Goal: Transaction & Acquisition: Purchase product/service

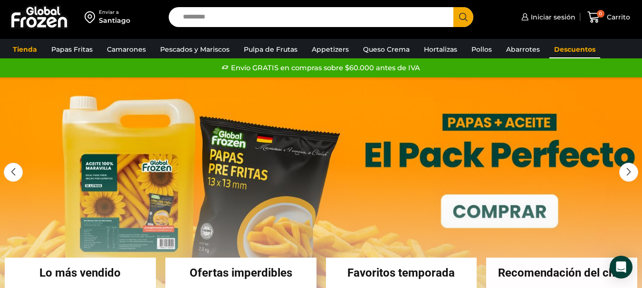
click at [559, 48] on link "Descuentos" at bounding box center [574, 49] width 51 height 18
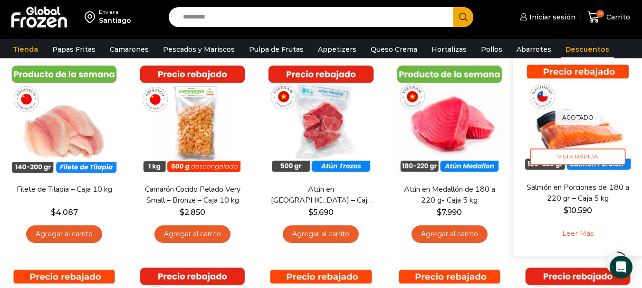
scroll to position [95, 0]
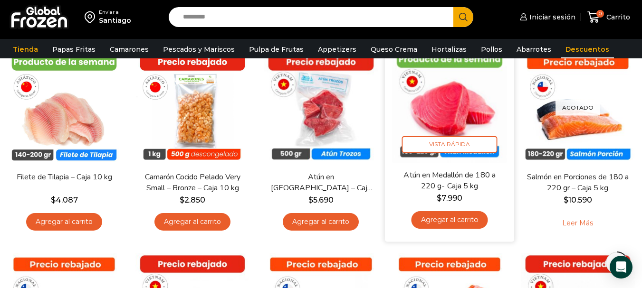
click at [459, 218] on link "Agregar al carrito" at bounding box center [449, 220] width 77 height 18
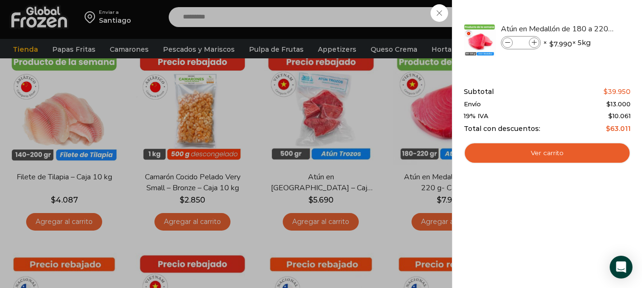
click at [585, 12] on div "1 Carrito 1 1 Shopping Cart *" at bounding box center [609, 17] width 48 height 22
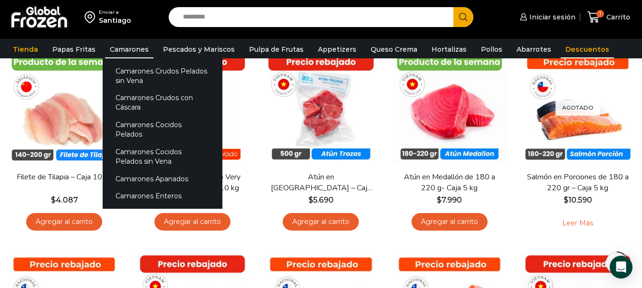
click at [132, 45] on link "Camarones" at bounding box center [129, 49] width 48 height 18
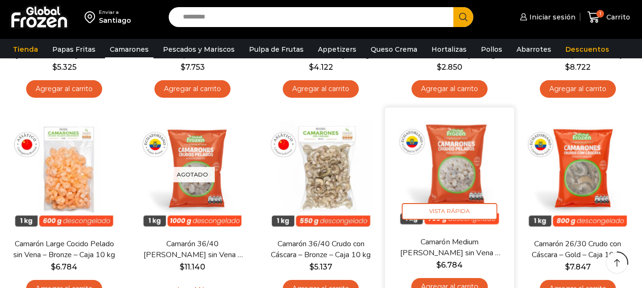
scroll to position [285, 0]
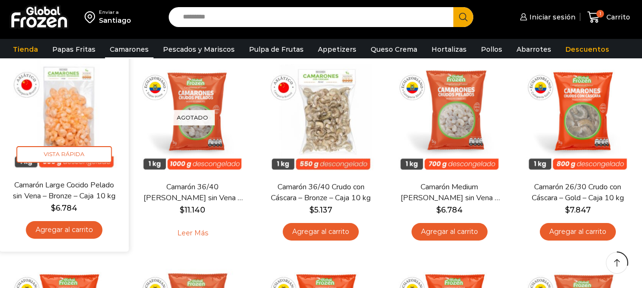
click at [59, 229] on link "Agregar al carrito" at bounding box center [64, 230] width 77 height 18
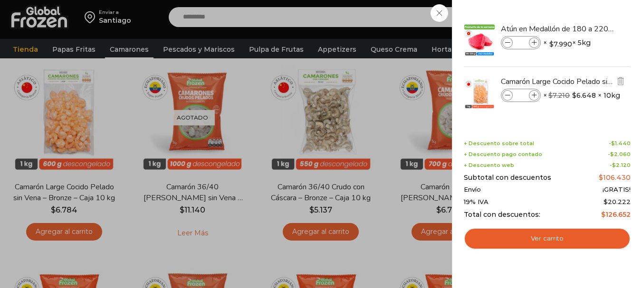
click at [473, 96] on img at bounding box center [479, 93] width 33 height 33
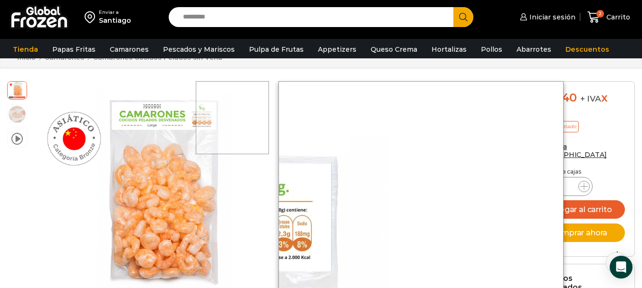
scroll to position [96, 0]
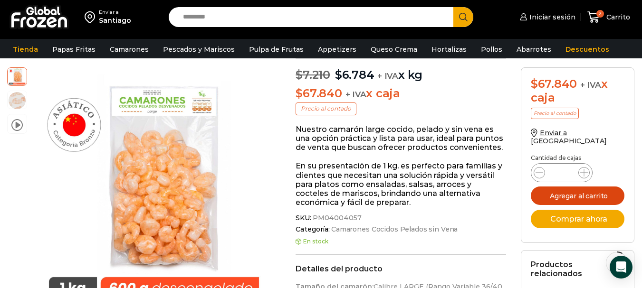
click at [576, 191] on button "Agregar al carrito" at bounding box center [578, 196] width 94 height 19
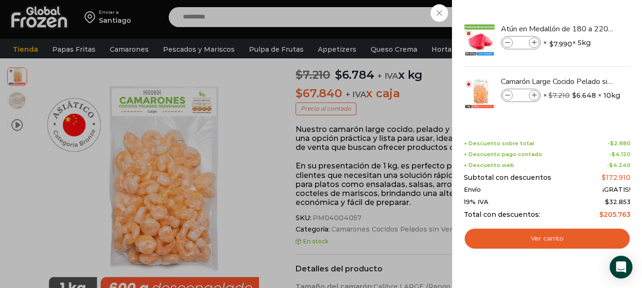
scroll to position [286, 0]
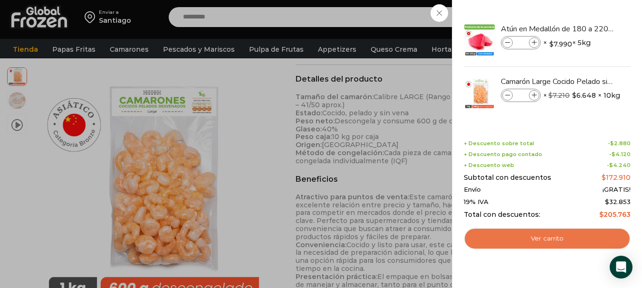
click at [555, 241] on link "Ver carrito" at bounding box center [547, 239] width 167 height 22
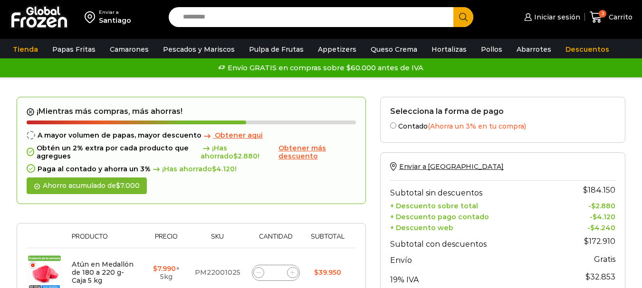
click at [53, 24] on img at bounding box center [39, 17] width 59 height 25
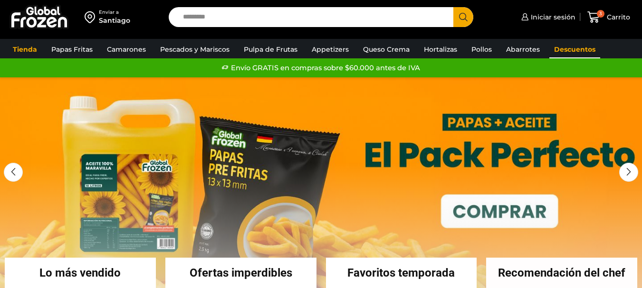
click at [580, 52] on link "Descuentos" at bounding box center [574, 49] width 51 height 18
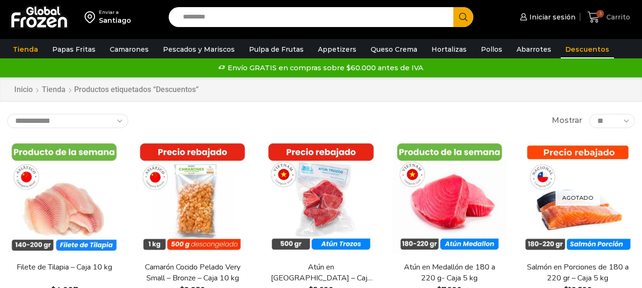
click at [601, 20] on span "3" at bounding box center [595, 17] width 17 height 13
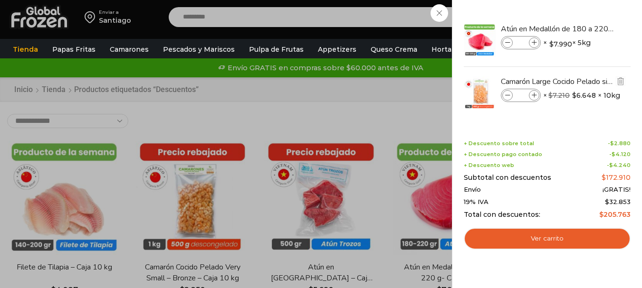
click at [507, 97] on icon at bounding box center [507, 95] width 5 height 5
type input "*"
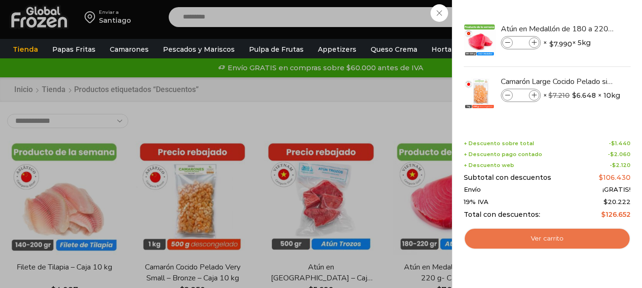
click at [549, 239] on link "Ver carrito" at bounding box center [547, 239] width 167 height 22
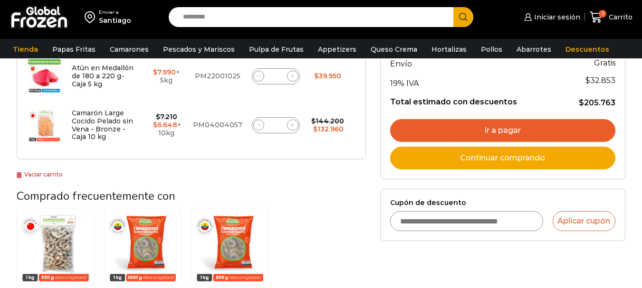
scroll to position [48, 0]
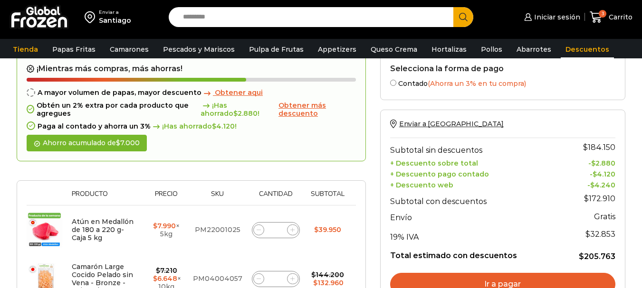
click at [580, 47] on link "Descuentos" at bounding box center [587, 49] width 53 height 18
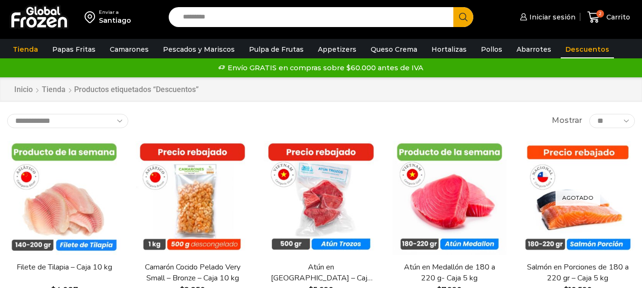
click at [565, 49] on link "Descuentos" at bounding box center [587, 49] width 53 height 18
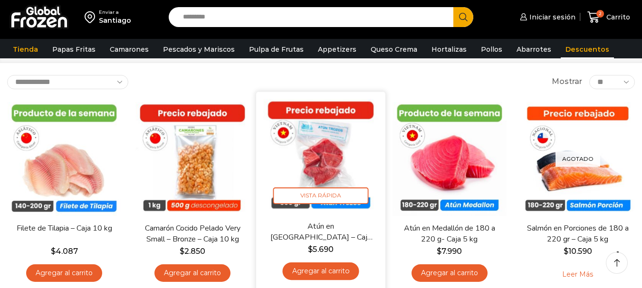
scroll to position [95, 0]
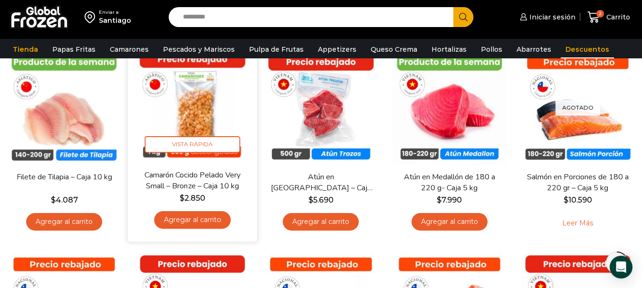
click at [200, 111] on img at bounding box center [192, 105] width 115 height 115
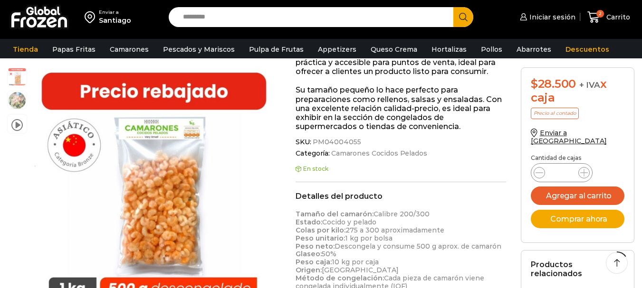
scroll to position [143, 0]
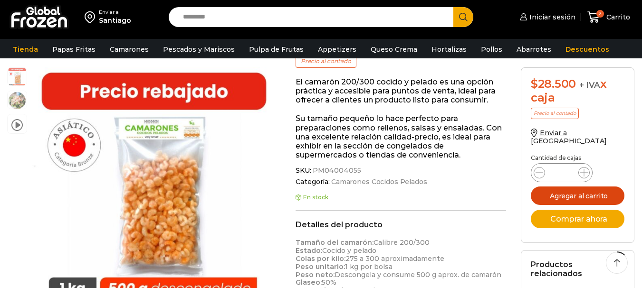
click at [589, 187] on button "Agregar al carrito" at bounding box center [578, 196] width 94 height 19
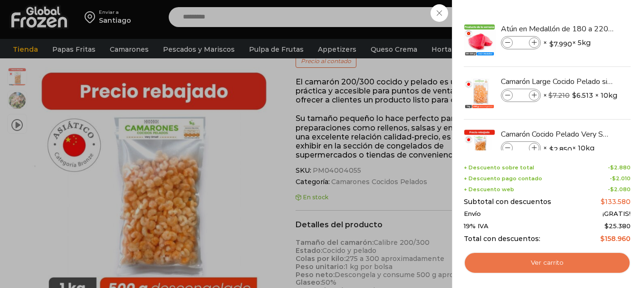
click at [558, 265] on link "Ver carrito" at bounding box center [547, 263] width 167 height 22
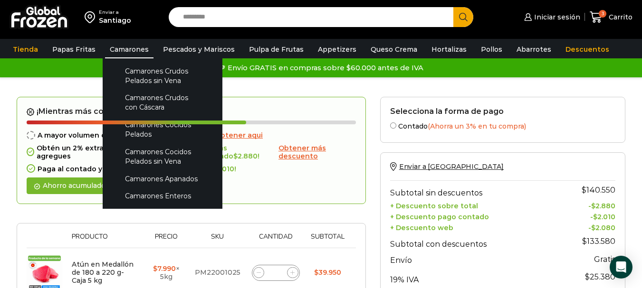
click at [124, 46] on link "Camarones" at bounding box center [129, 49] width 48 height 18
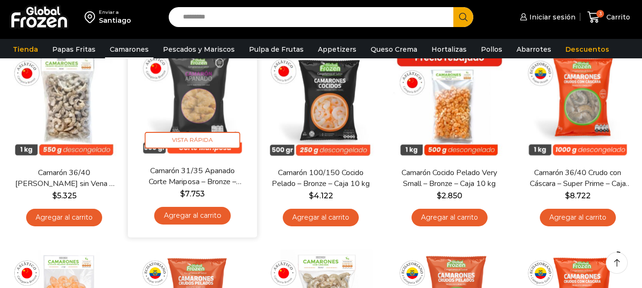
scroll to position [48, 0]
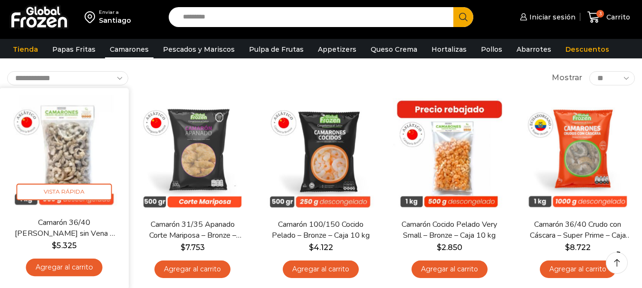
click at [90, 155] on img at bounding box center [64, 152] width 115 height 115
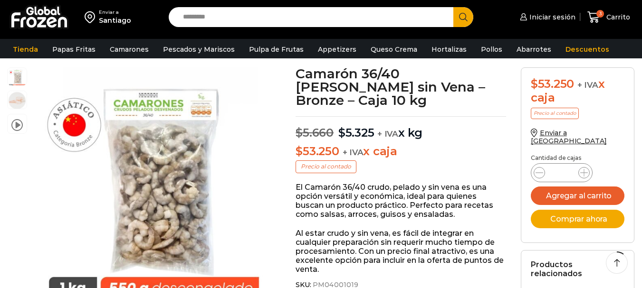
scroll to position [48, 0]
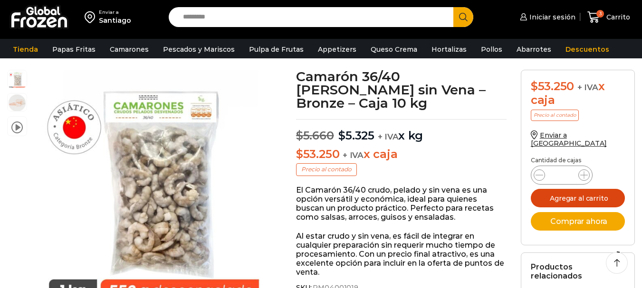
click at [558, 189] on button "Agregar al carrito" at bounding box center [578, 198] width 94 height 19
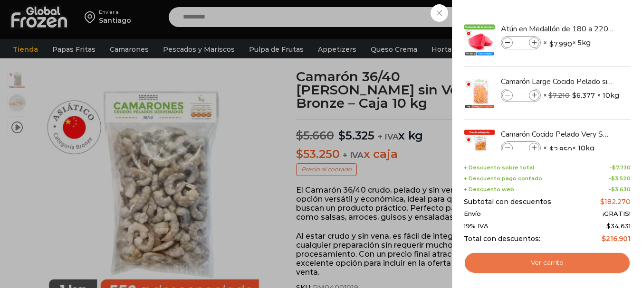
click at [547, 265] on link "Ver carrito" at bounding box center [547, 263] width 167 height 22
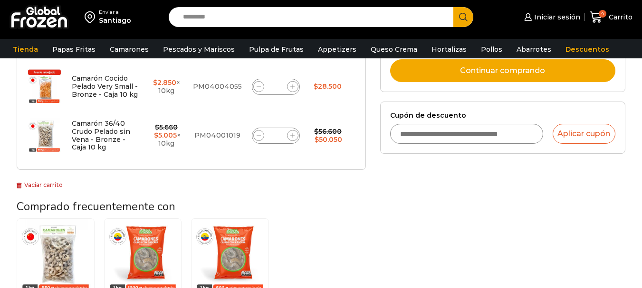
scroll to position [285, 0]
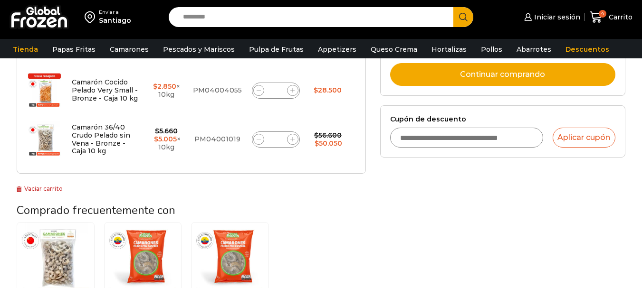
click at [261, 138] on span at bounding box center [258, 139] width 11 height 11
type input "*"
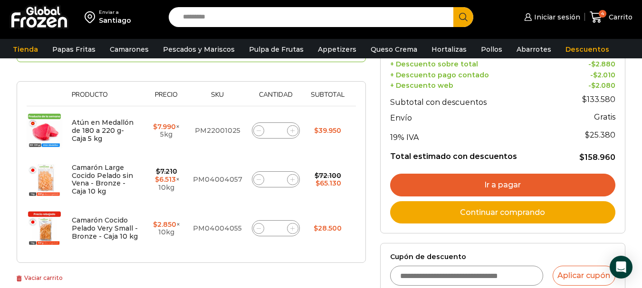
scroll to position [196, 0]
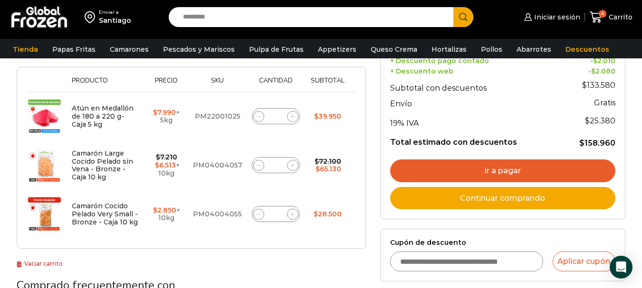
click at [290, 119] on icon at bounding box center [292, 117] width 4 height 4
type input "*"
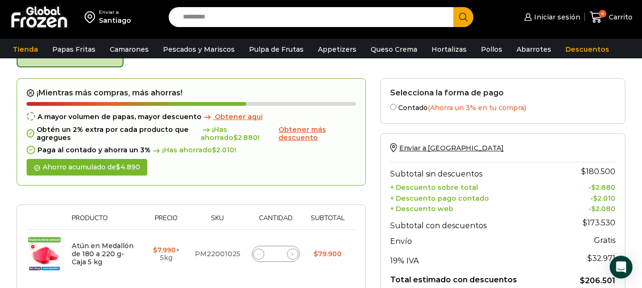
scroll to position [54, 0]
